Goal: Transaction & Acquisition: Purchase product/service

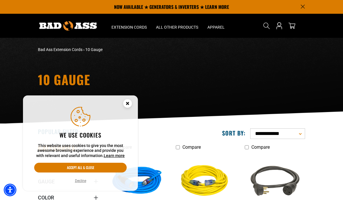
click at [128, 105] on circle "Cookie Consent" at bounding box center [127, 103] width 9 height 9
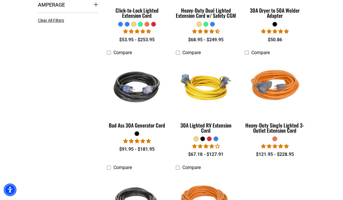
scroll to position [211, 0]
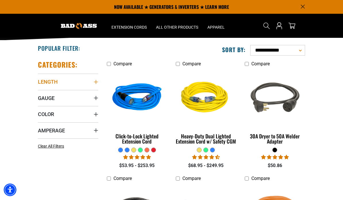
click at [47, 80] on span "Length" at bounding box center [48, 82] width 20 height 7
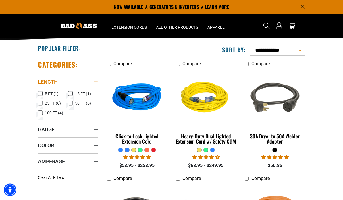
scroll to position [84, 0]
click at [40, 96] on icon at bounding box center [40, 93] width 5 height 7
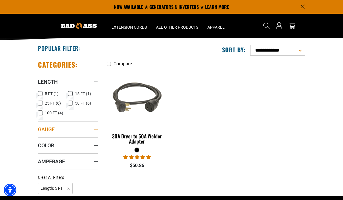
click at [45, 129] on span "Gauge" at bounding box center [46, 129] width 17 height 7
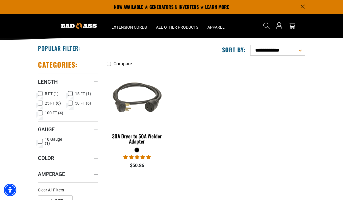
click at [40, 142] on icon at bounding box center [40, 141] width 5 height 7
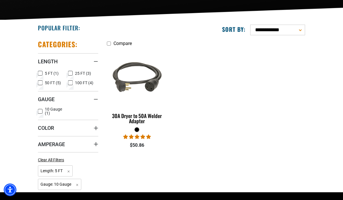
scroll to position [106, 0]
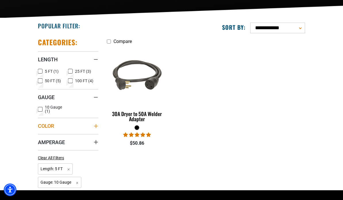
click at [46, 126] on span "Color" at bounding box center [46, 126] width 16 height 7
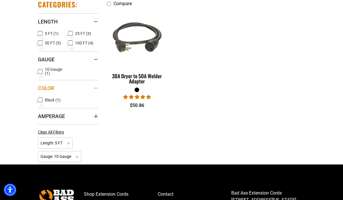
scroll to position [144, 0]
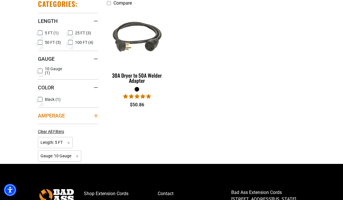
click at [49, 116] on span "Amperage" at bounding box center [51, 116] width 27 height 7
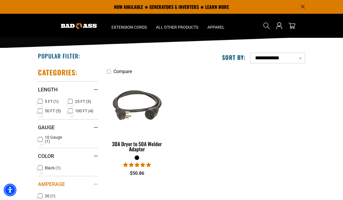
scroll to position [0, 0]
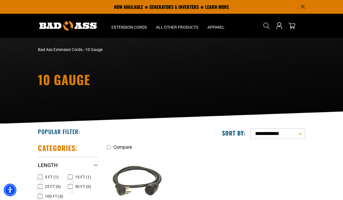
scroll to position [84, 0]
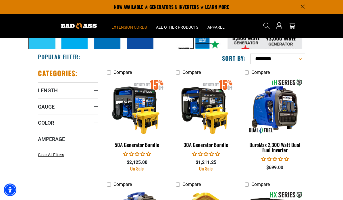
scroll to position [190, 0]
click at [45, 86] on summary "Length" at bounding box center [68, 90] width 60 height 16
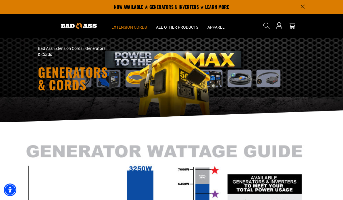
scroll to position [0, 0]
